Goal: Information Seeking & Learning: Learn about a topic

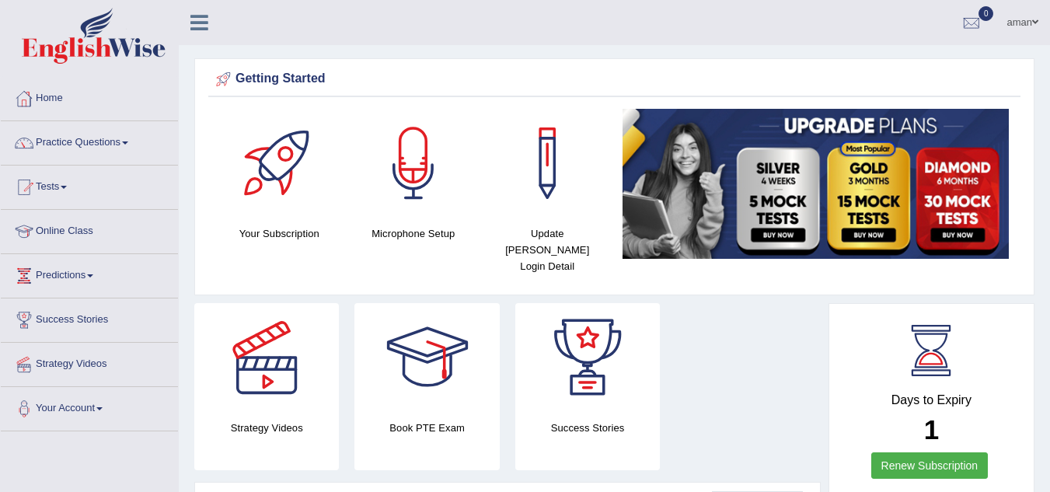
click at [61, 90] on link "Home" at bounding box center [89, 96] width 177 height 39
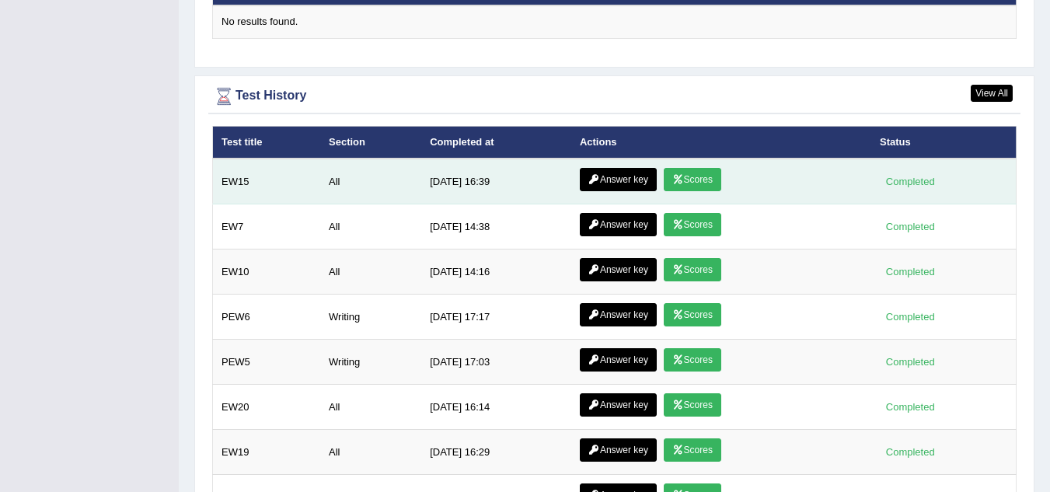
scroll to position [1988, 0]
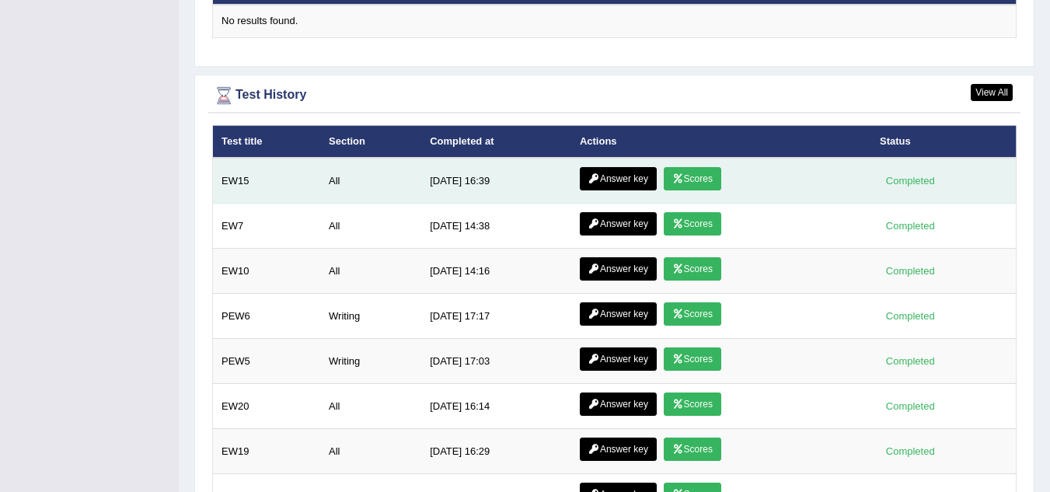
click at [674, 174] on icon at bounding box center [678, 178] width 12 height 9
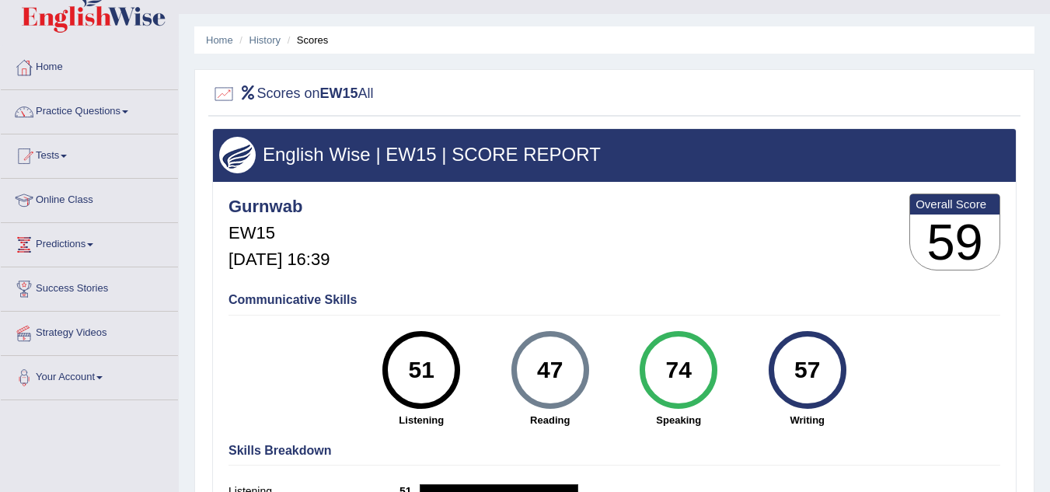
scroll to position [133, 0]
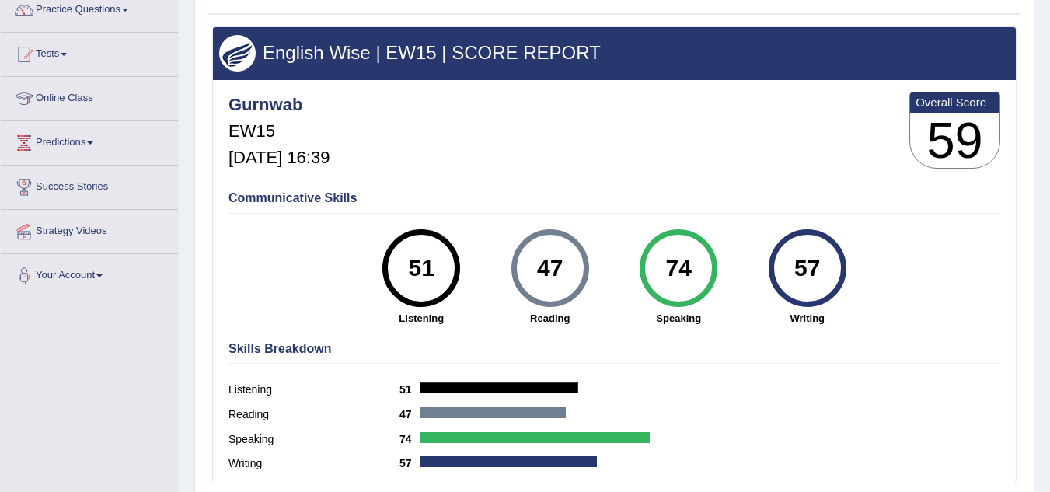
click at [602, 342] on h4 "Skills Breakdown" at bounding box center [614, 349] width 772 height 14
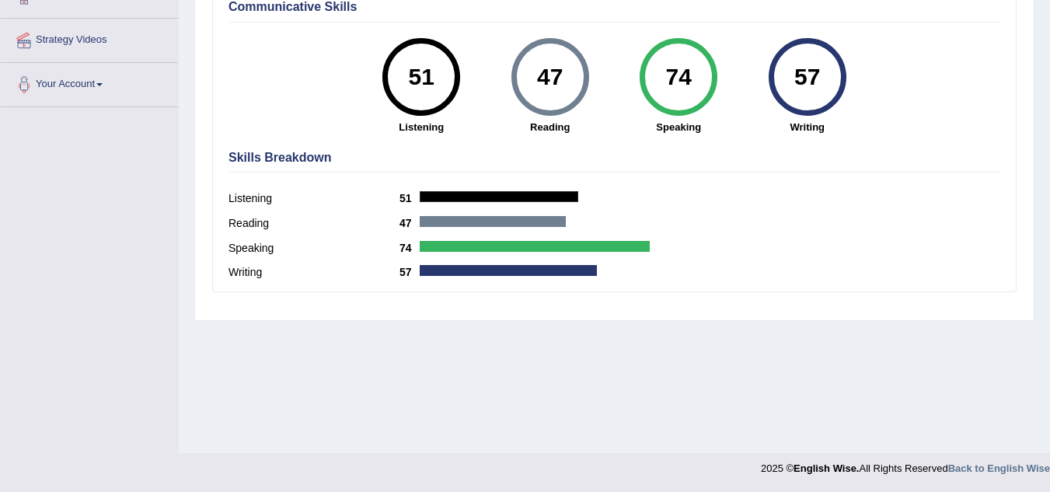
scroll to position [0, 0]
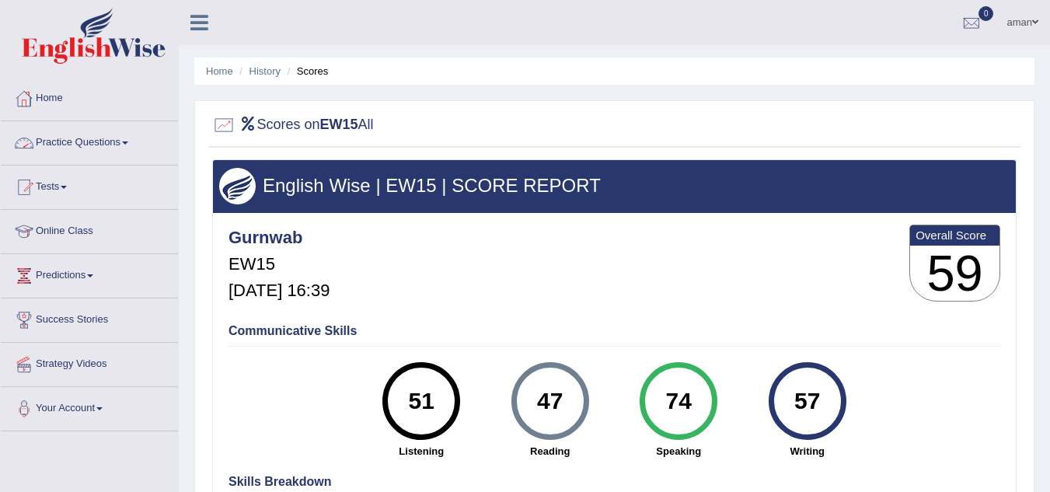
click at [60, 96] on link "Home" at bounding box center [89, 96] width 177 height 39
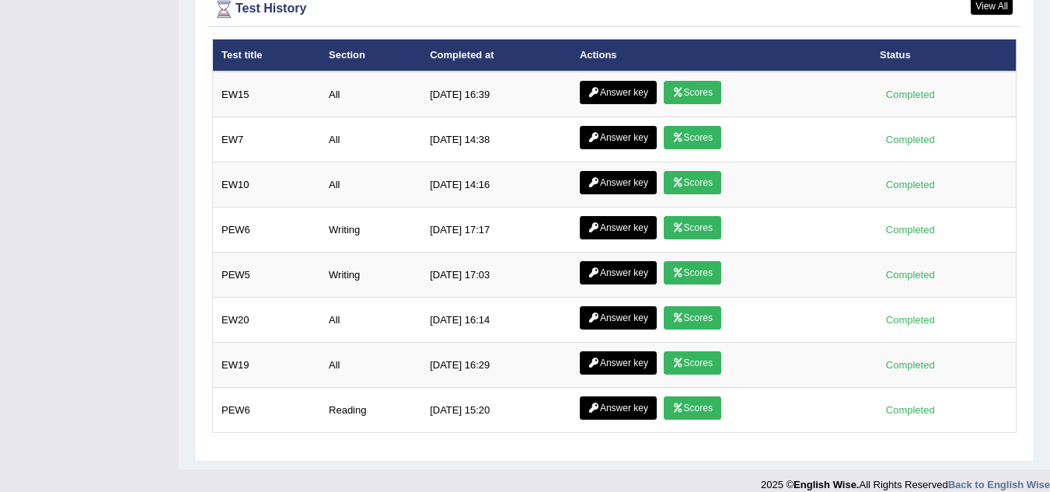
scroll to position [1915, 0]
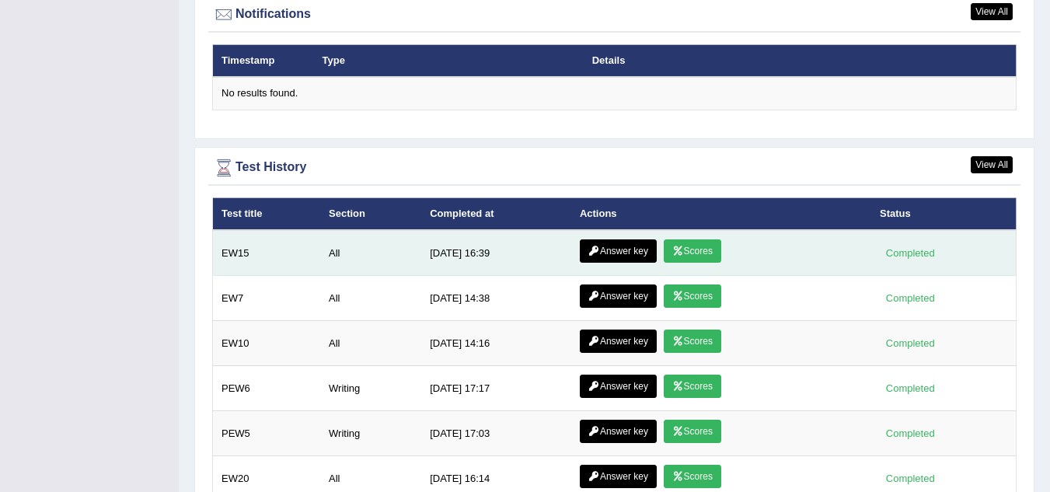
click at [632, 239] on link "Answer key" at bounding box center [618, 250] width 77 height 23
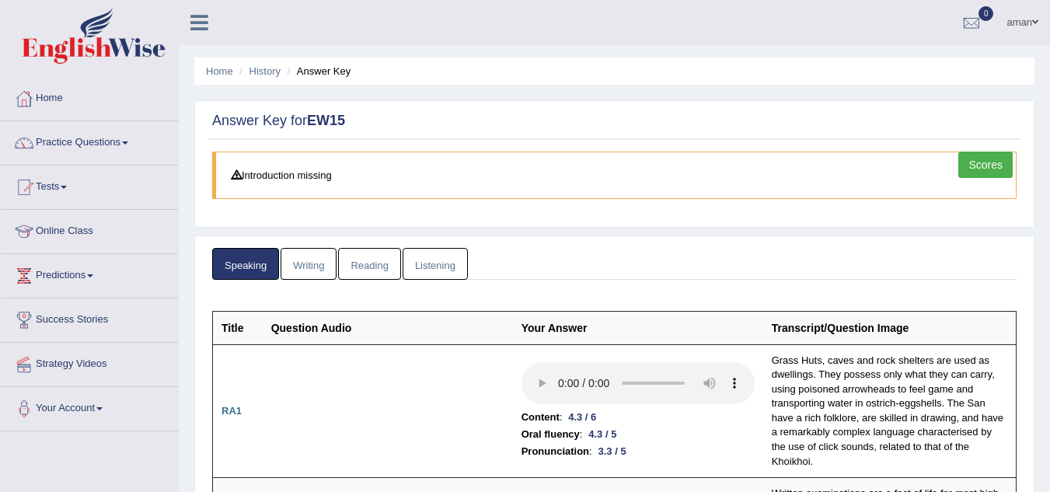
click at [298, 268] on link "Writing" at bounding box center [309, 264] width 56 height 32
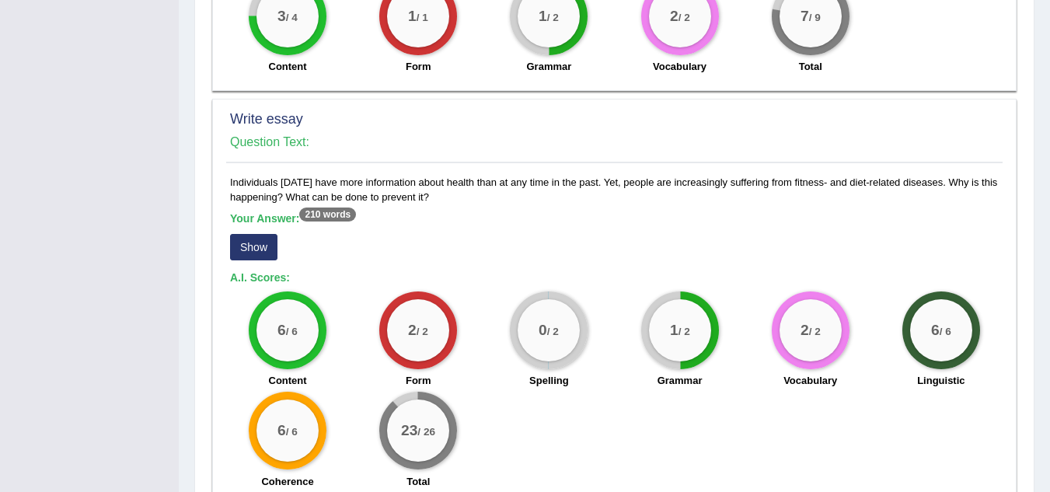
scroll to position [1135, 0]
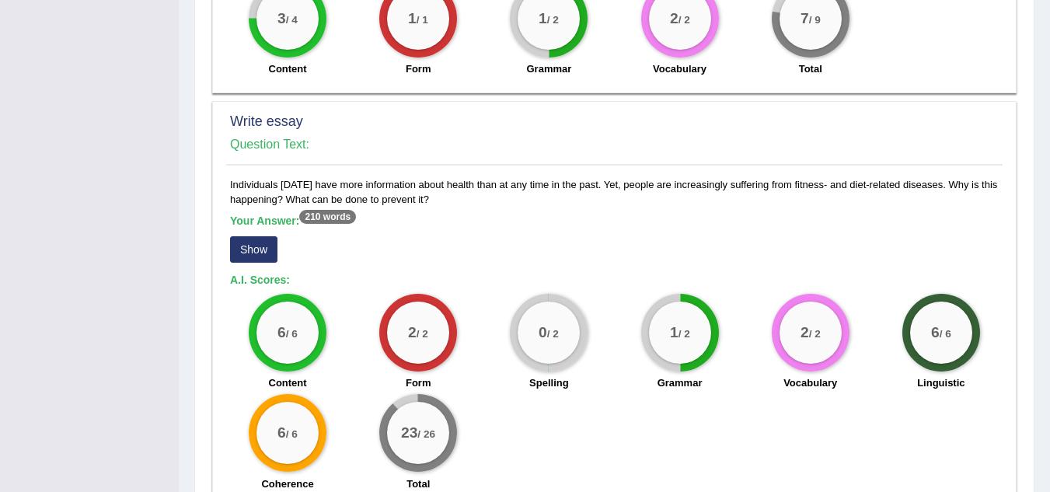
click at [250, 251] on button "Show" at bounding box center [253, 249] width 47 height 26
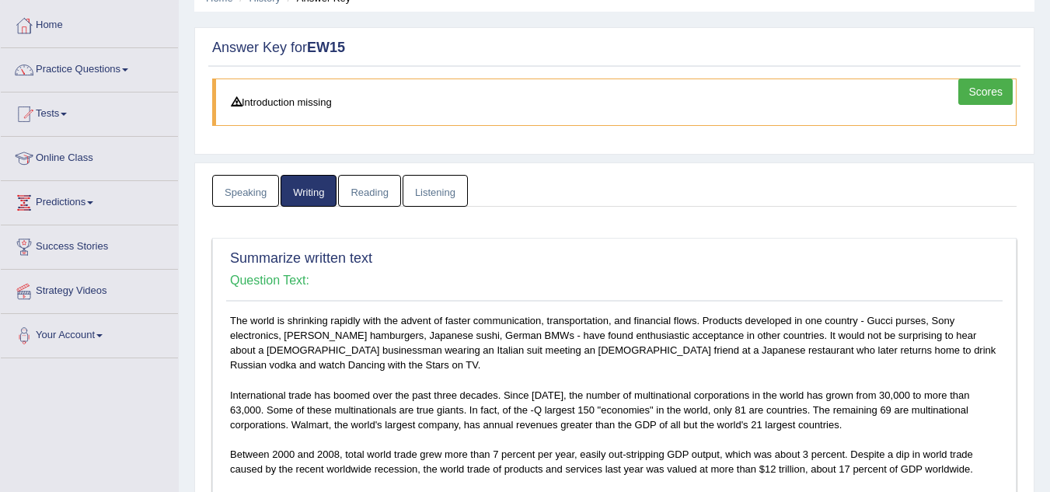
scroll to position [0, 0]
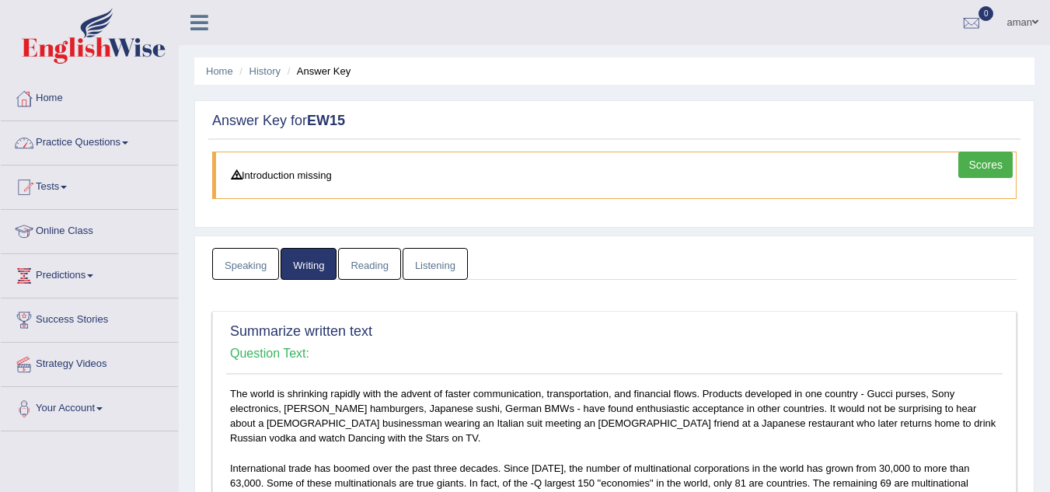
click at [368, 270] on link "Reading" at bounding box center [369, 264] width 62 height 32
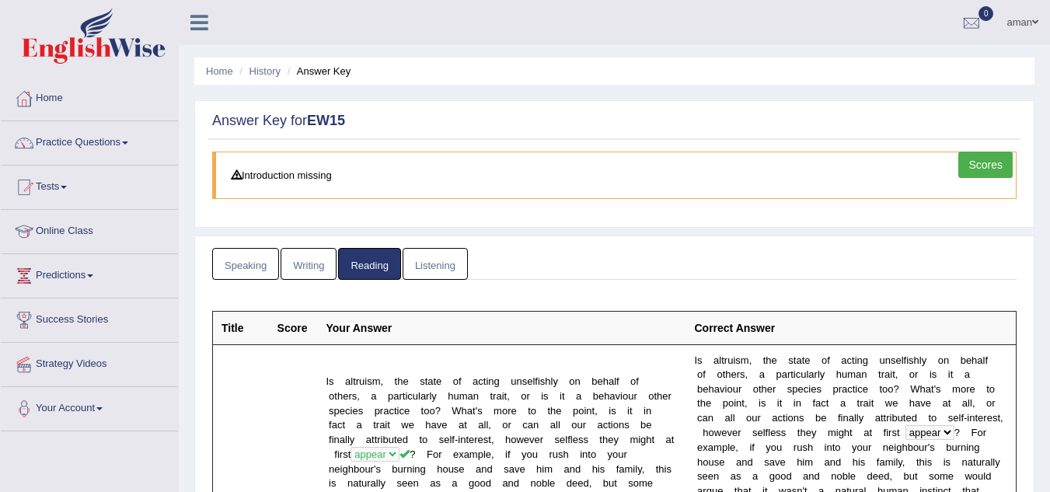
click at [417, 266] on link "Listening" at bounding box center [435, 264] width 65 height 32
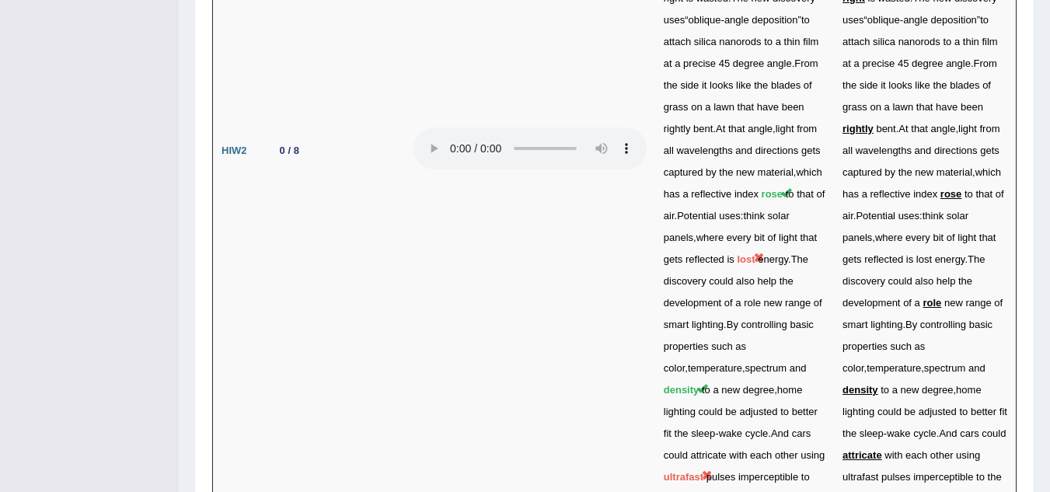
scroll to position [4207, 0]
